Goal: Task Accomplishment & Management: Use online tool/utility

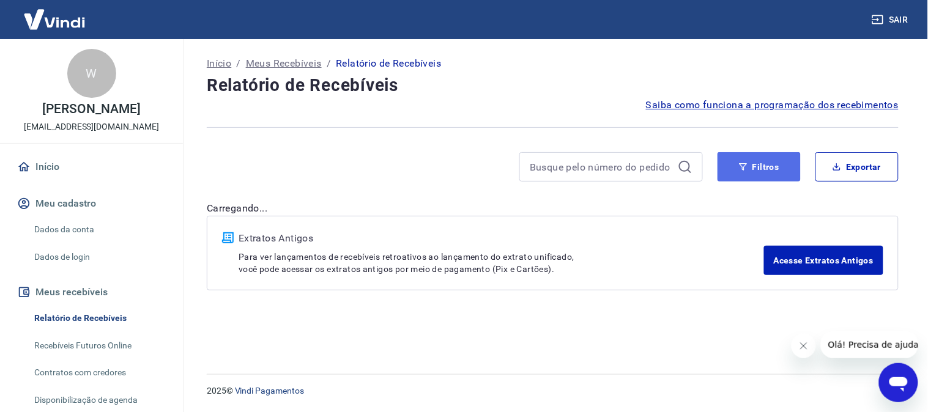
click at [754, 162] on button "Filtros" at bounding box center [759, 166] width 83 height 29
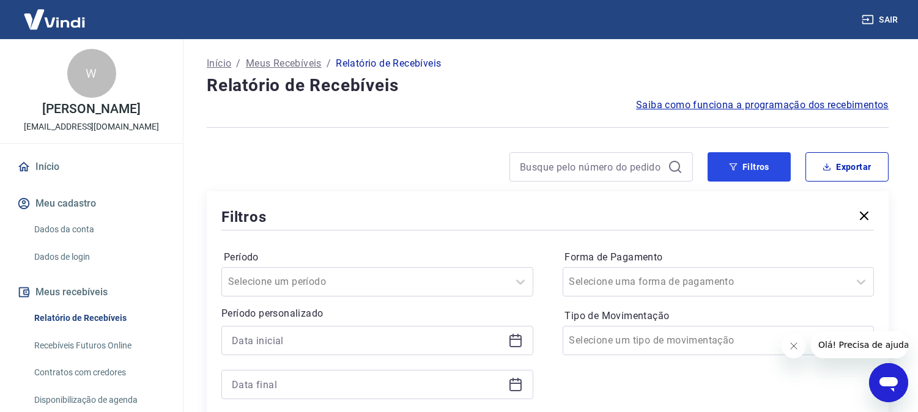
scroll to position [217, 0]
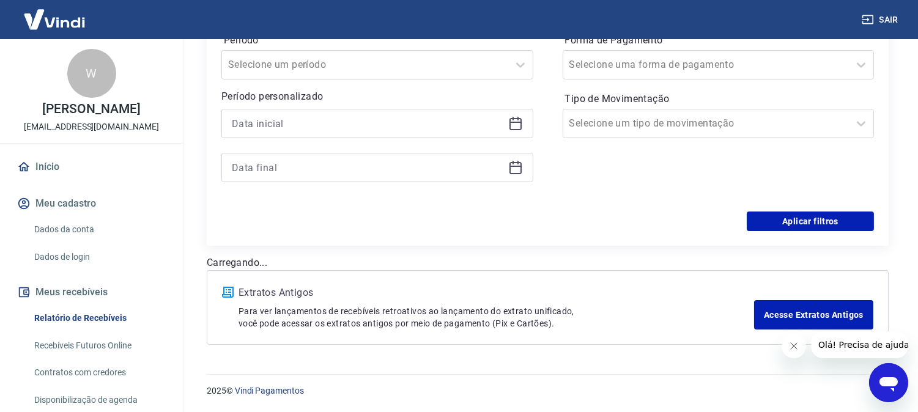
click at [514, 113] on div at bounding box center [377, 123] width 312 height 29
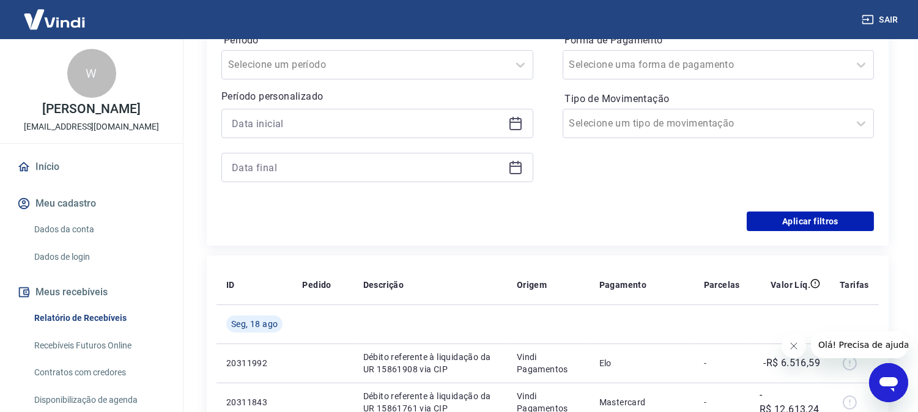
click at [512, 124] on icon at bounding box center [515, 123] width 15 height 15
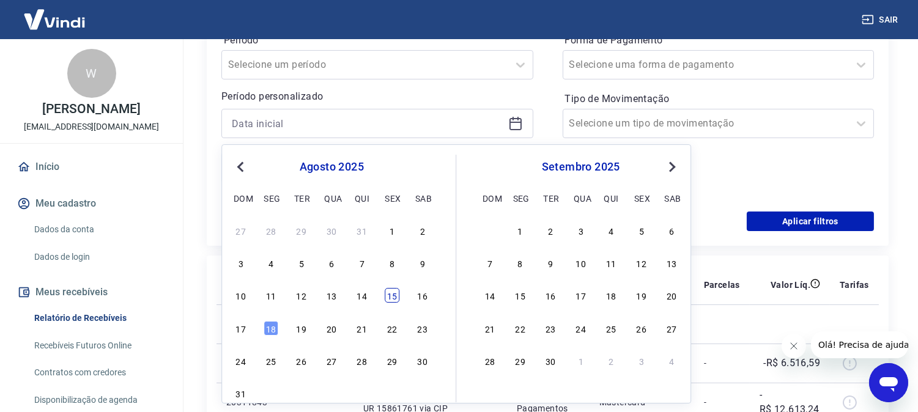
click at [394, 291] on div "15" at bounding box center [392, 296] width 15 height 15
type input "15/08/2025"
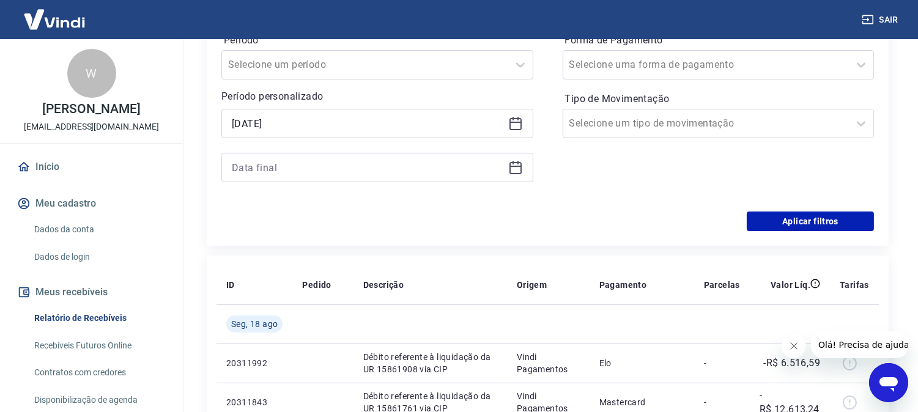
click at [511, 167] on icon at bounding box center [515, 167] width 15 height 15
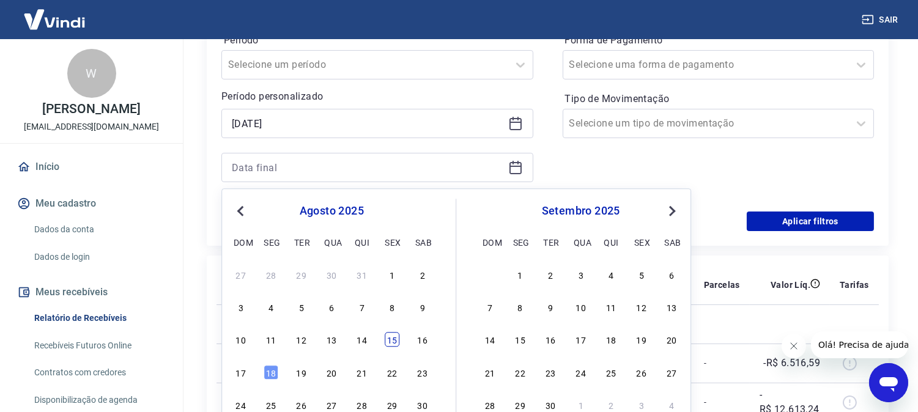
click at [393, 335] on div "15" at bounding box center [392, 340] width 15 height 15
type input "15/08/2025"
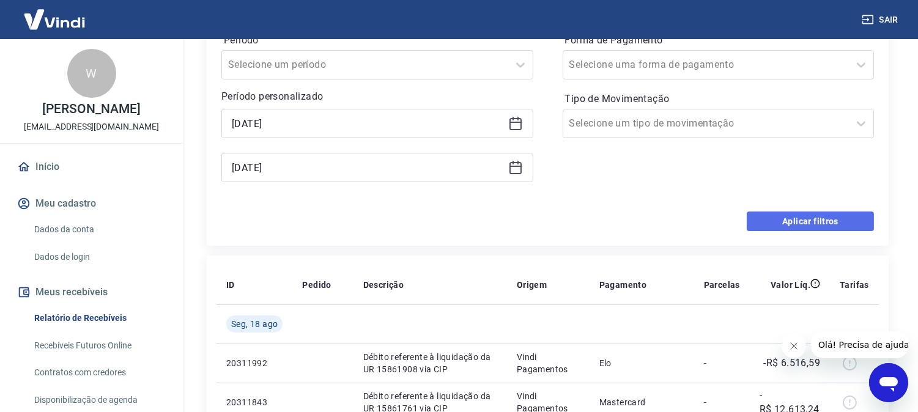
click at [804, 216] on button "Aplicar filtros" at bounding box center [810, 222] width 127 height 20
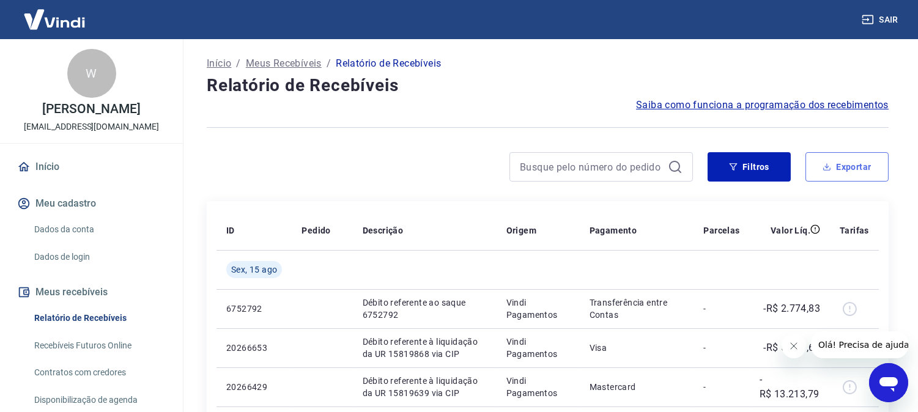
click at [847, 167] on button "Exportar" at bounding box center [847, 166] width 83 height 29
type input "15/08/2025"
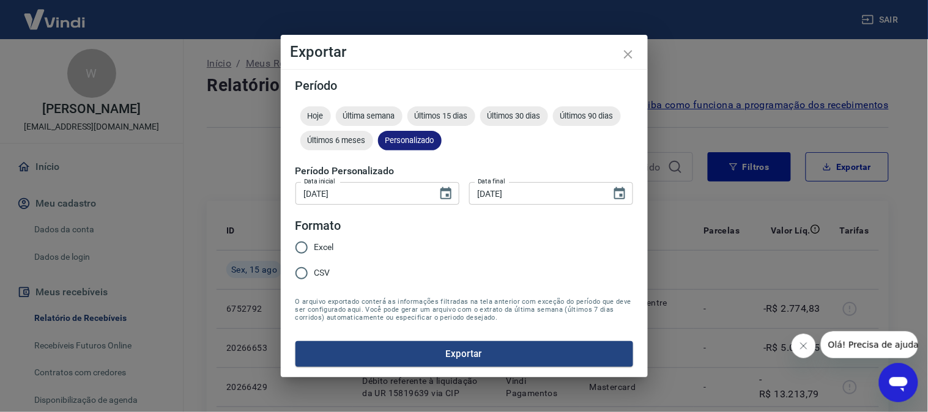
click at [406, 138] on span "Personalizado" at bounding box center [410, 140] width 64 height 9
click at [304, 249] on input "Excel" at bounding box center [302, 248] width 26 height 26
radio input "true"
drag, startPoint x: 472, startPoint y: 357, endPoint x: 415, endPoint y: 398, distance: 70.6
click at [472, 357] on button "Exportar" at bounding box center [464, 354] width 338 height 26
